Goal: Navigation & Orientation: Go to known website

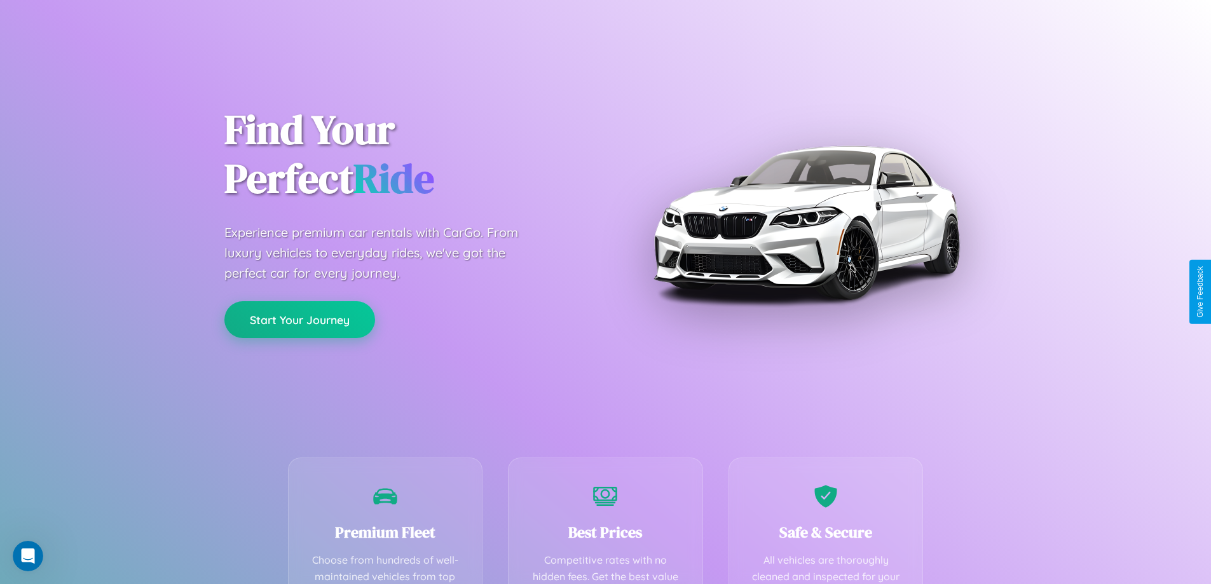
click at [299, 320] on button "Start Your Journey" at bounding box center [299, 319] width 151 height 37
click at [299, 319] on button "Start Your Journey" at bounding box center [299, 319] width 151 height 37
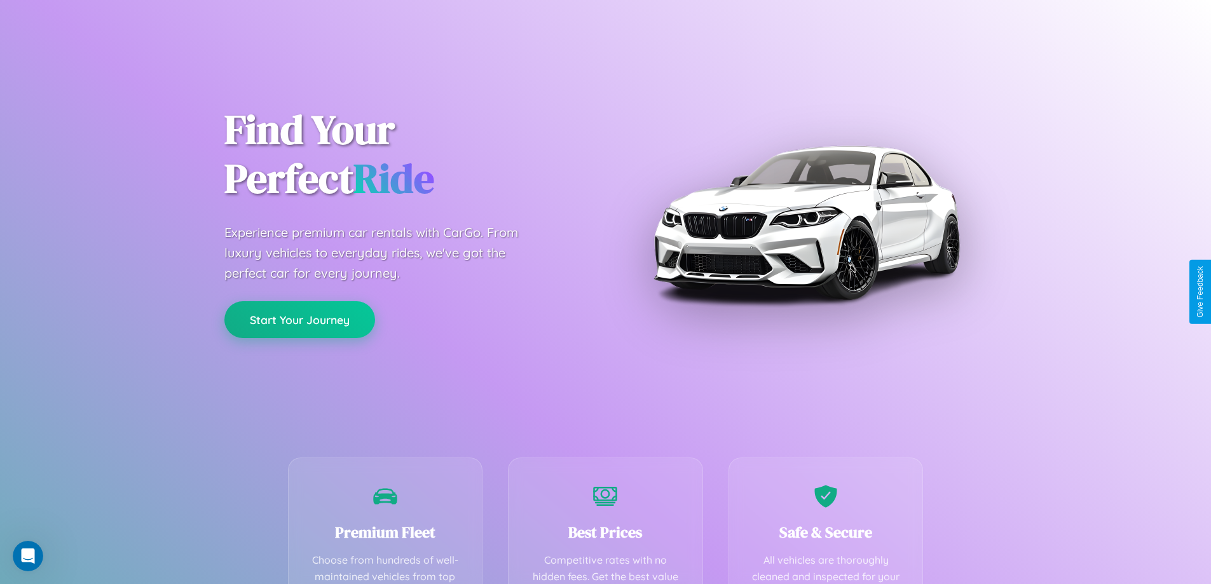
click at [299, 319] on button "Start Your Journey" at bounding box center [299, 319] width 151 height 37
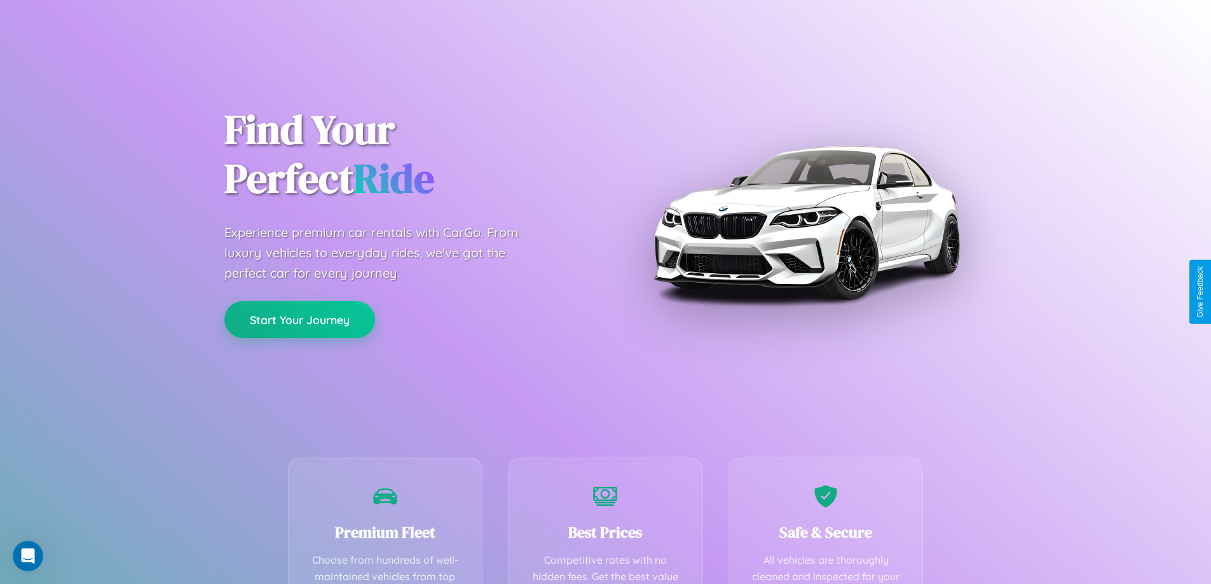
click at [299, 319] on button "Start Your Journey" at bounding box center [299, 319] width 151 height 37
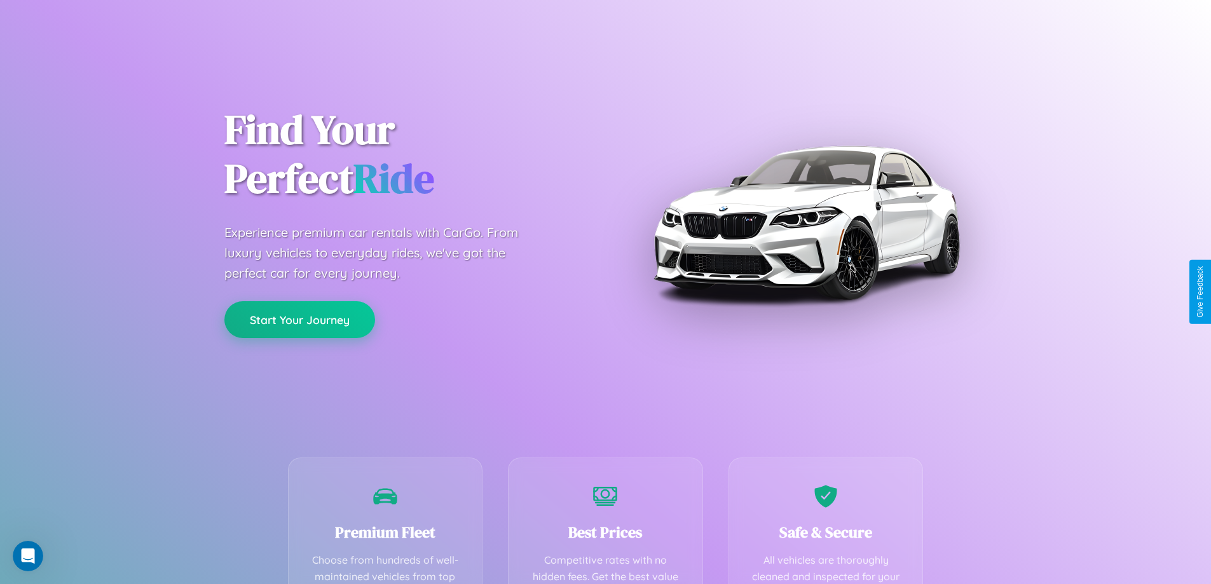
click at [299, 319] on button "Start Your Journey" at bounding box center [299, 319] width 151 height 37
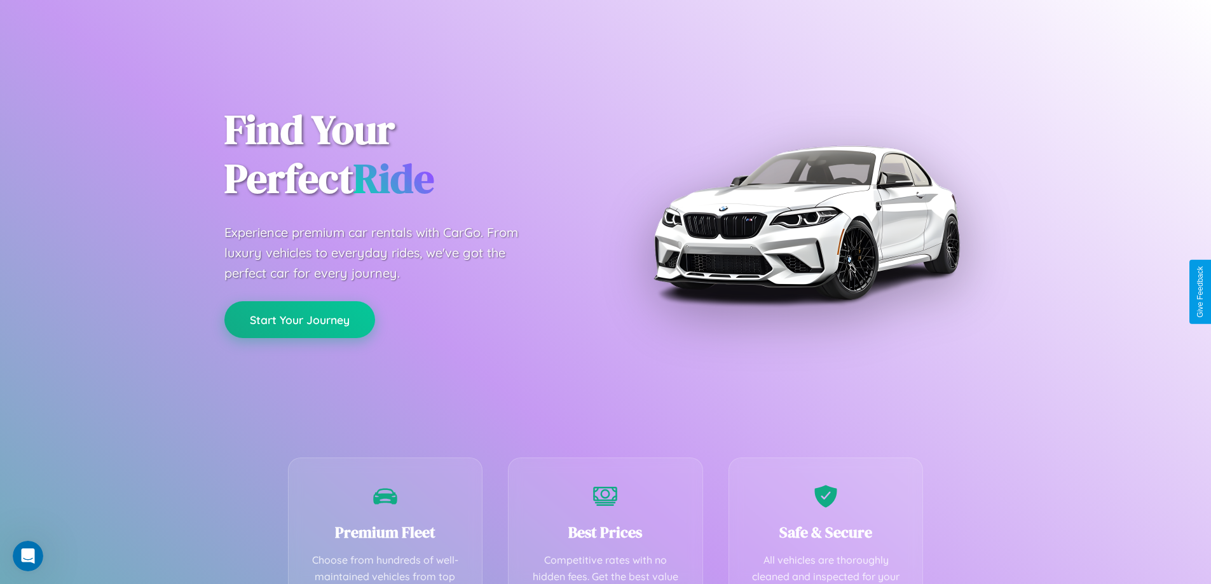
click at [299, 319] on button "Start Your Journey" at bounding box center [299, 319] width 151 height 37
